Goal: Navigation & Orientation: Go to known website

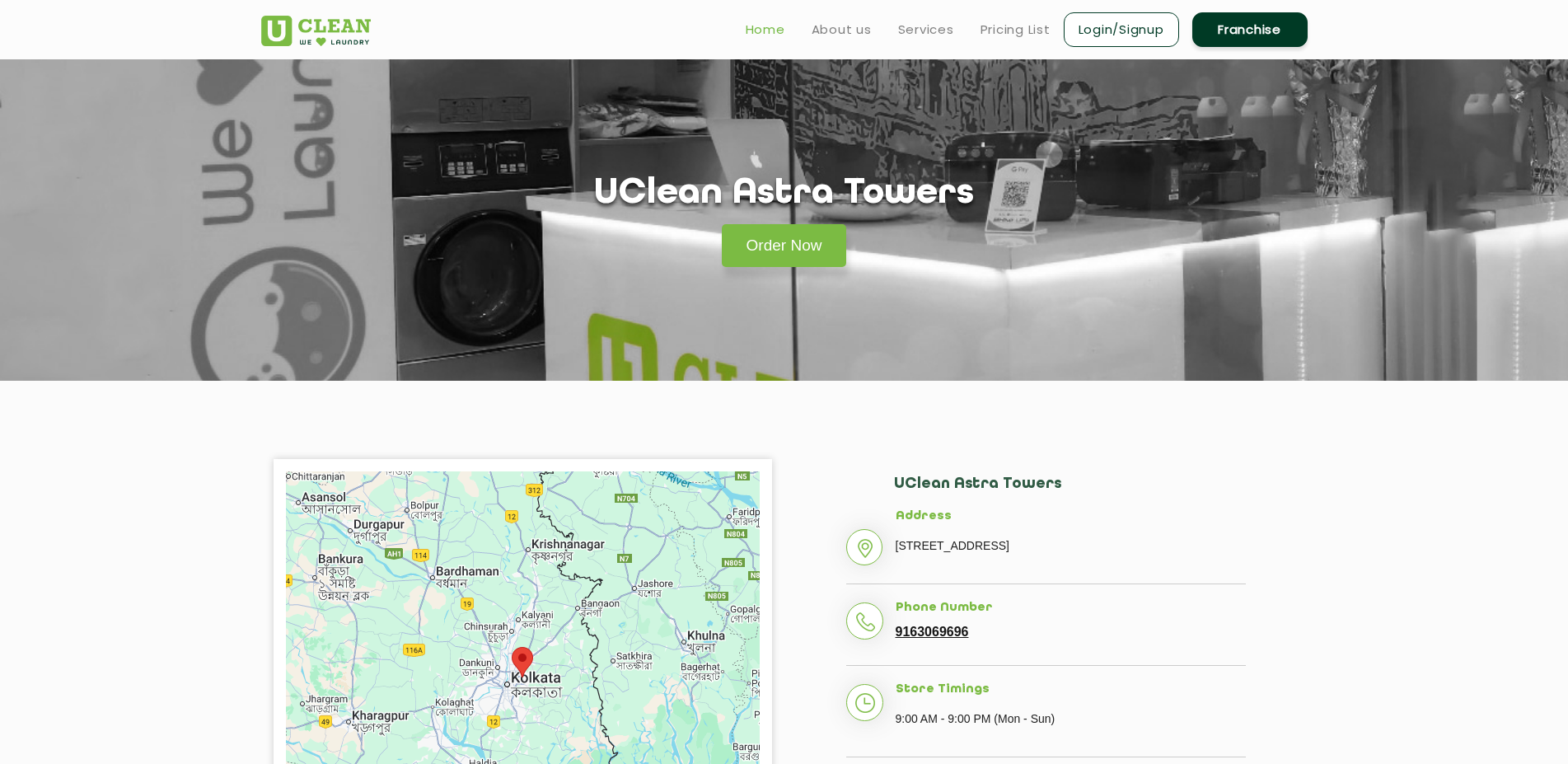
click at [770, 30] on link "Home" at bounding box center [765, 30] width 39 height 20
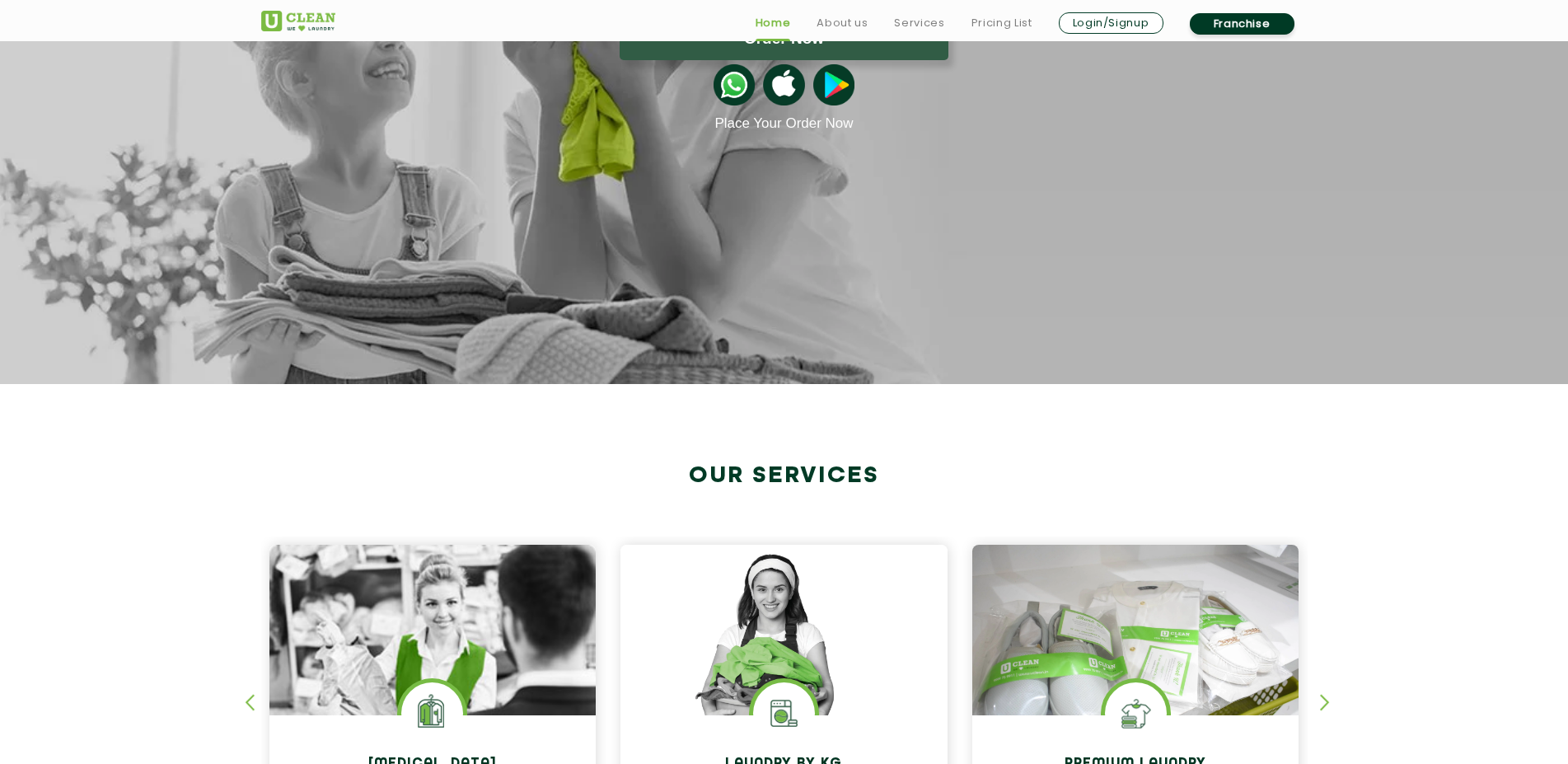
scroll to position [589, 0]
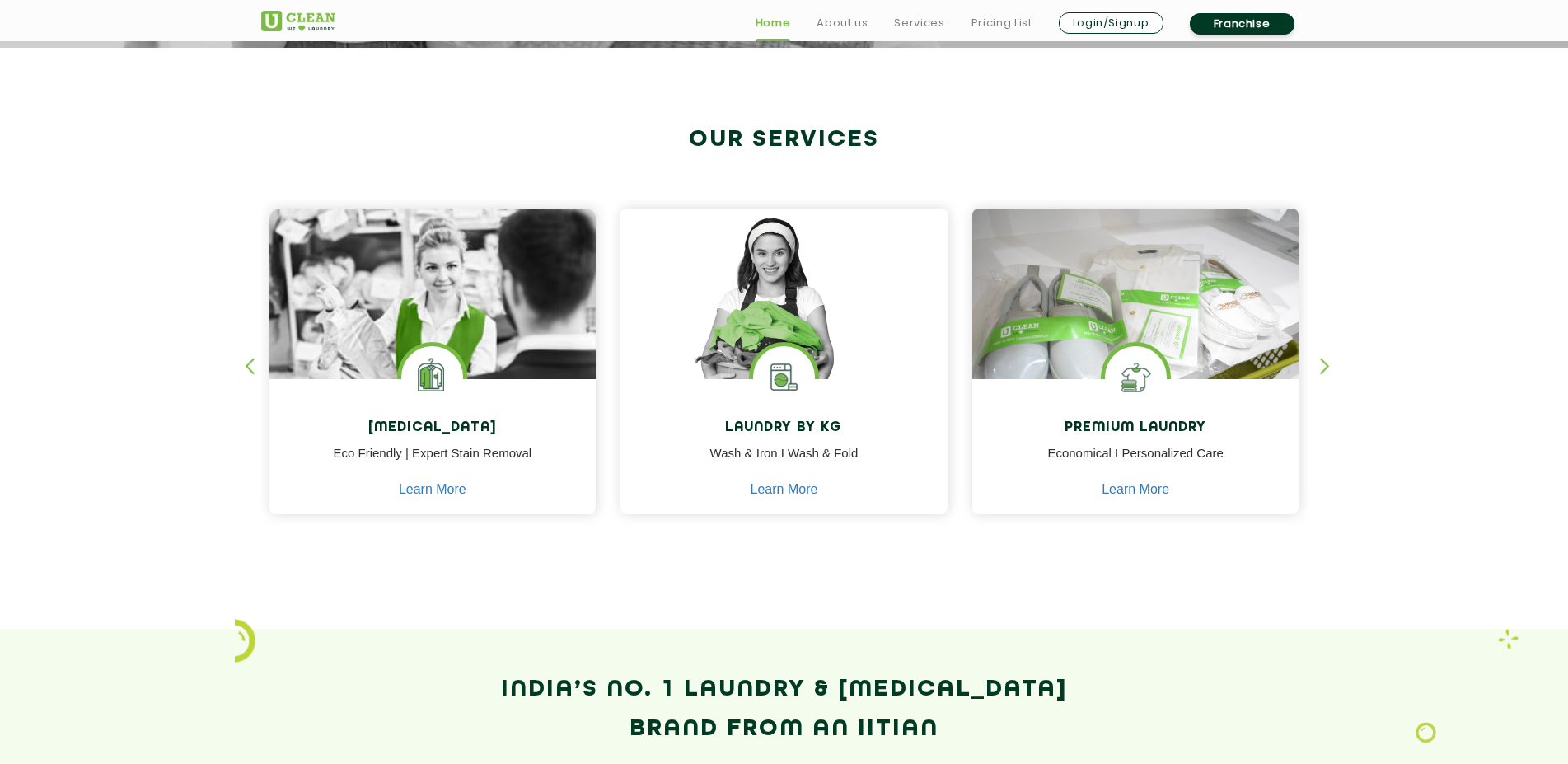
click at [1327, 367] on div "button" at bounding box center [1333, 381] width 25 height 46
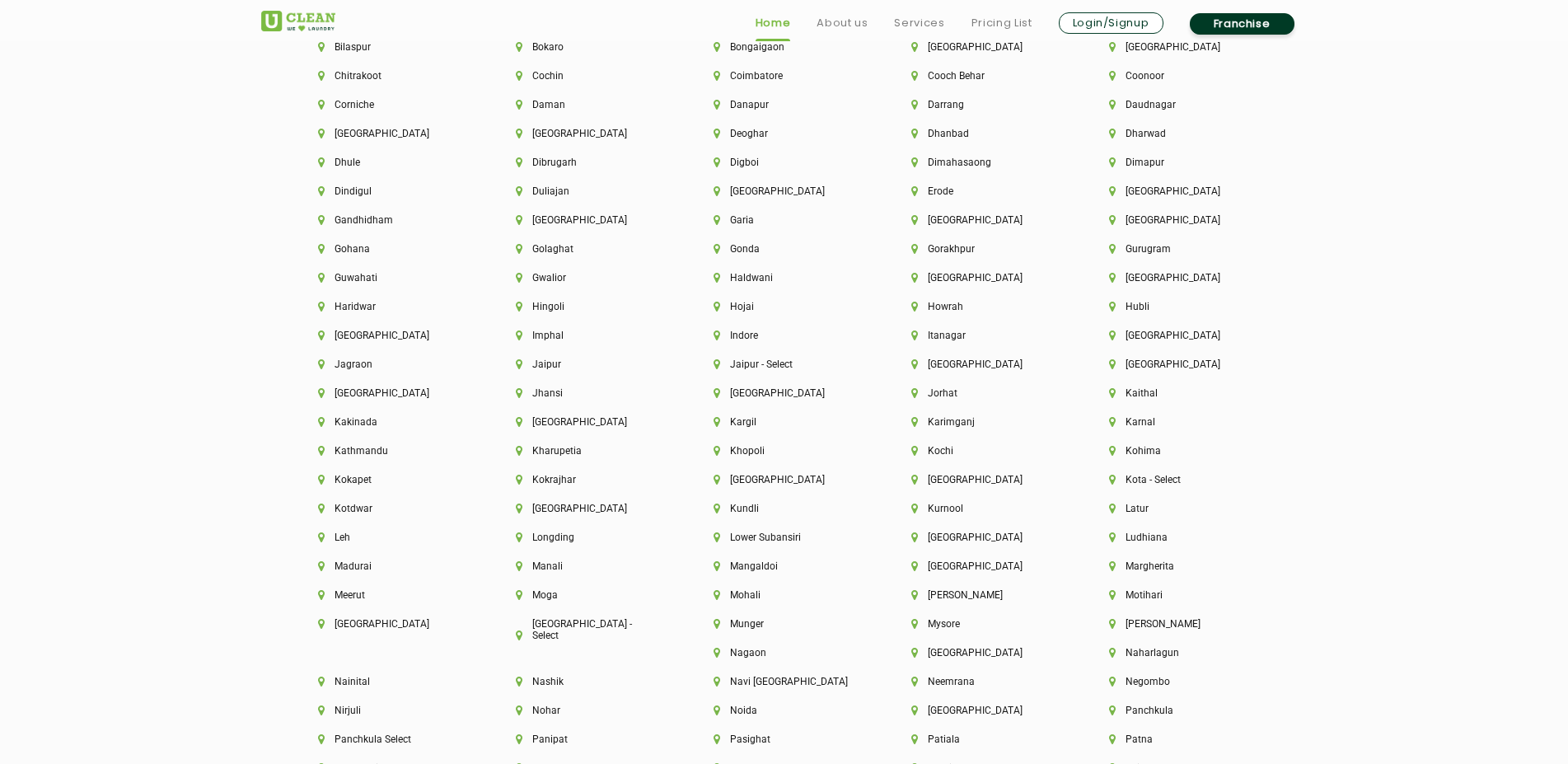
scroll to position [4035, 0]
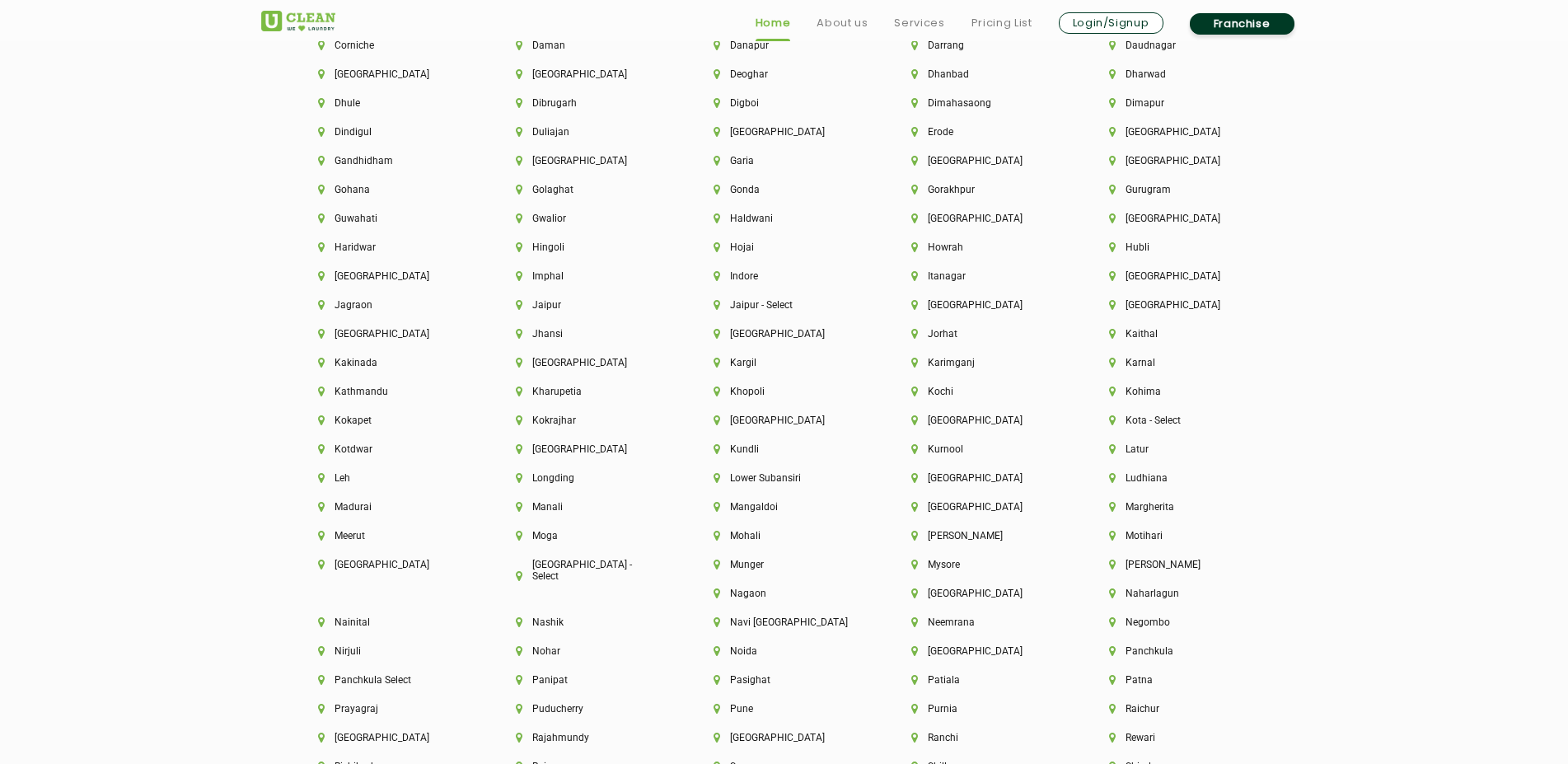
click at [178, 366] on section "Cities We Deliver to [GEOGRAPHIC_DATA] [GEOGRAPHIC_DATA] [GEOGRAPHIC_DATA] [GEO…" at bounding box center [784, 334] width 1568 height 1406
click at [175, 394] on section "Cities We Deliver to [GEOGRAPHIC_DATA] [GEOGRAPHIC_DATA] [GEOGRAPHIC_DATA] [GEO…" at bounding box center [784, 334] width 1568 height 1406
